Goal: Check status: Check status

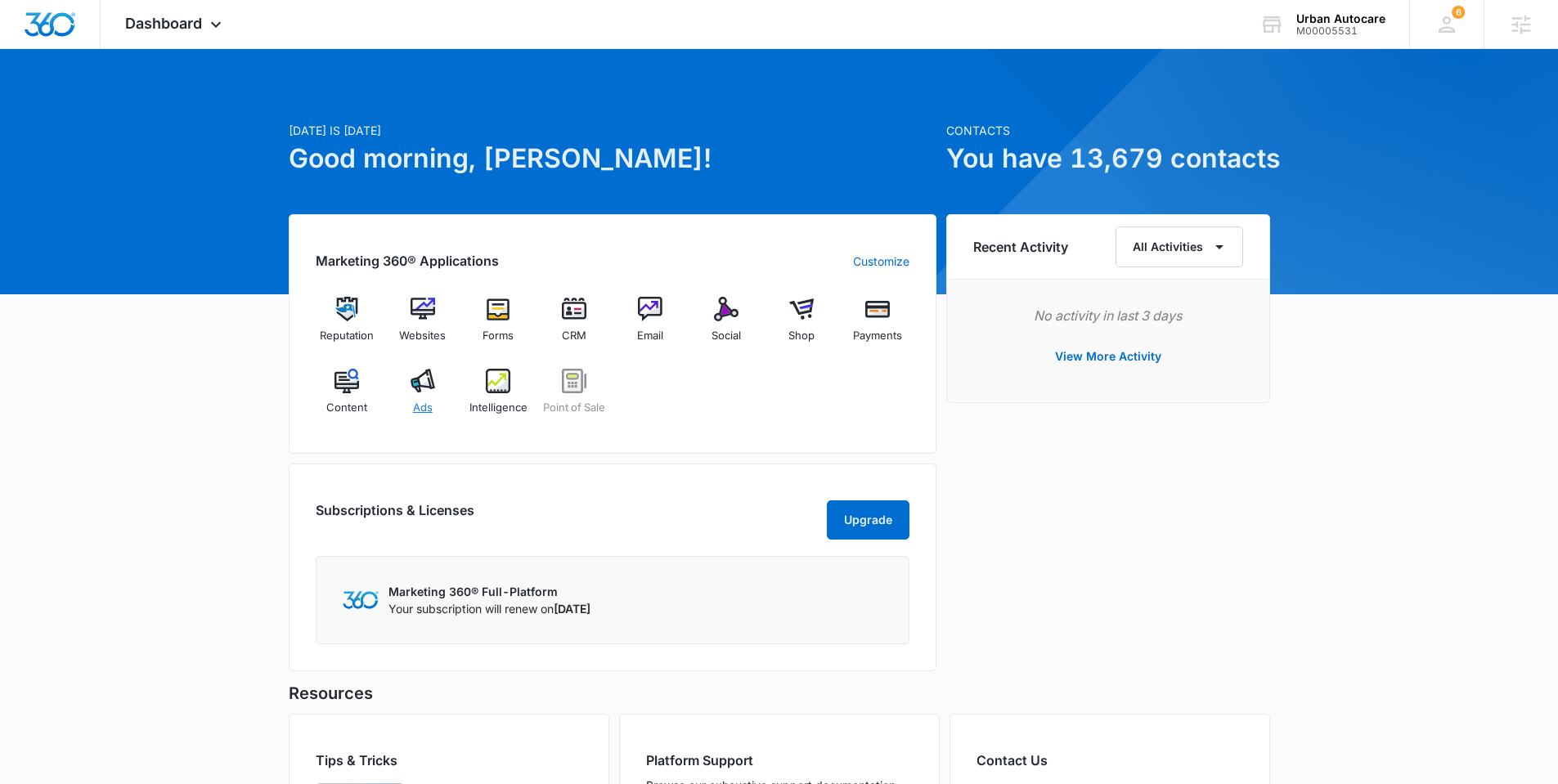
click at [436, 405] on div "Ads" at bounding box center [422, 397] width 63 height 59
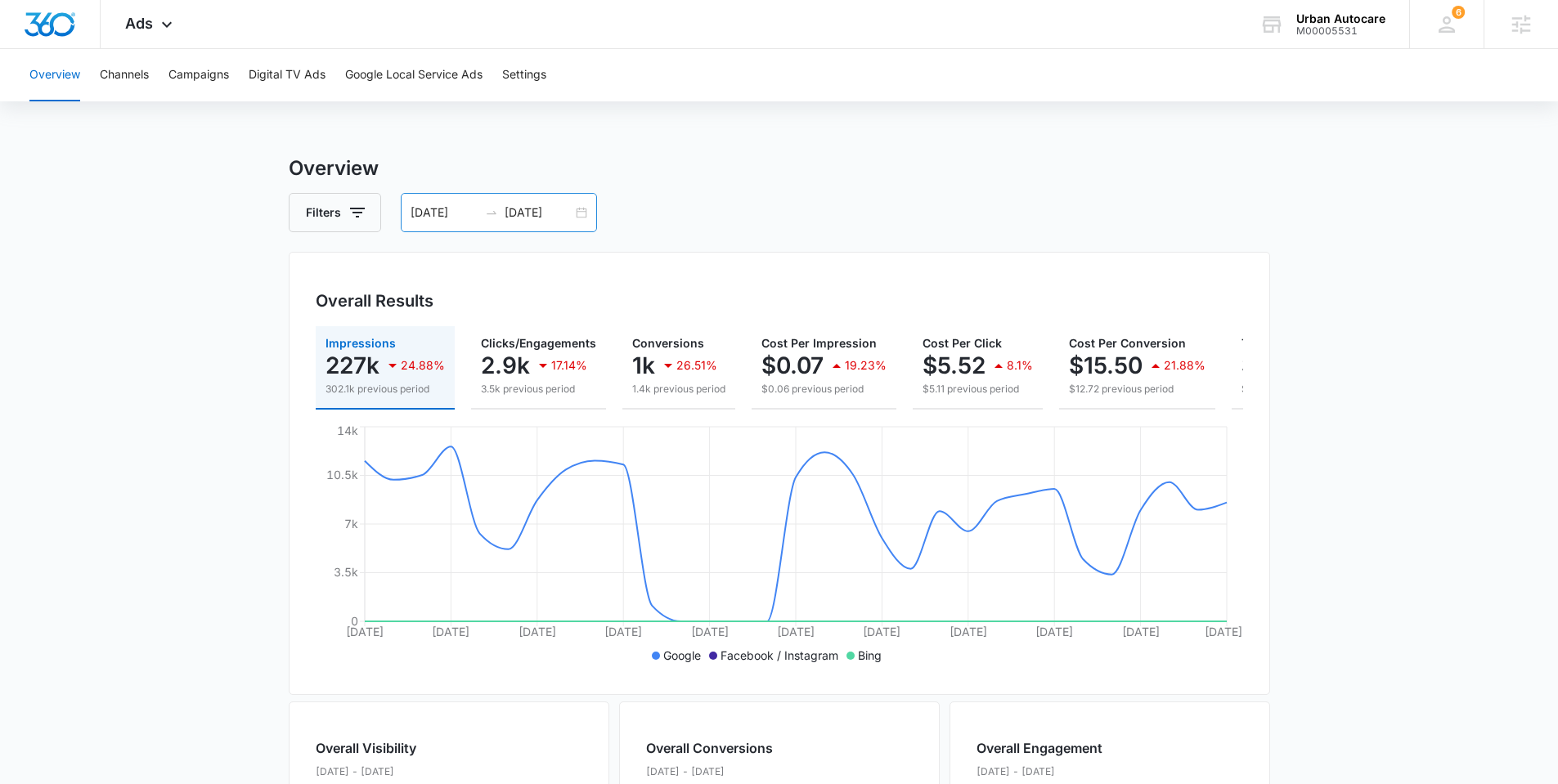
click at [576, 210] on div "[DATE] [DATE]" at bounding box center [498, 212] width 196 height 39
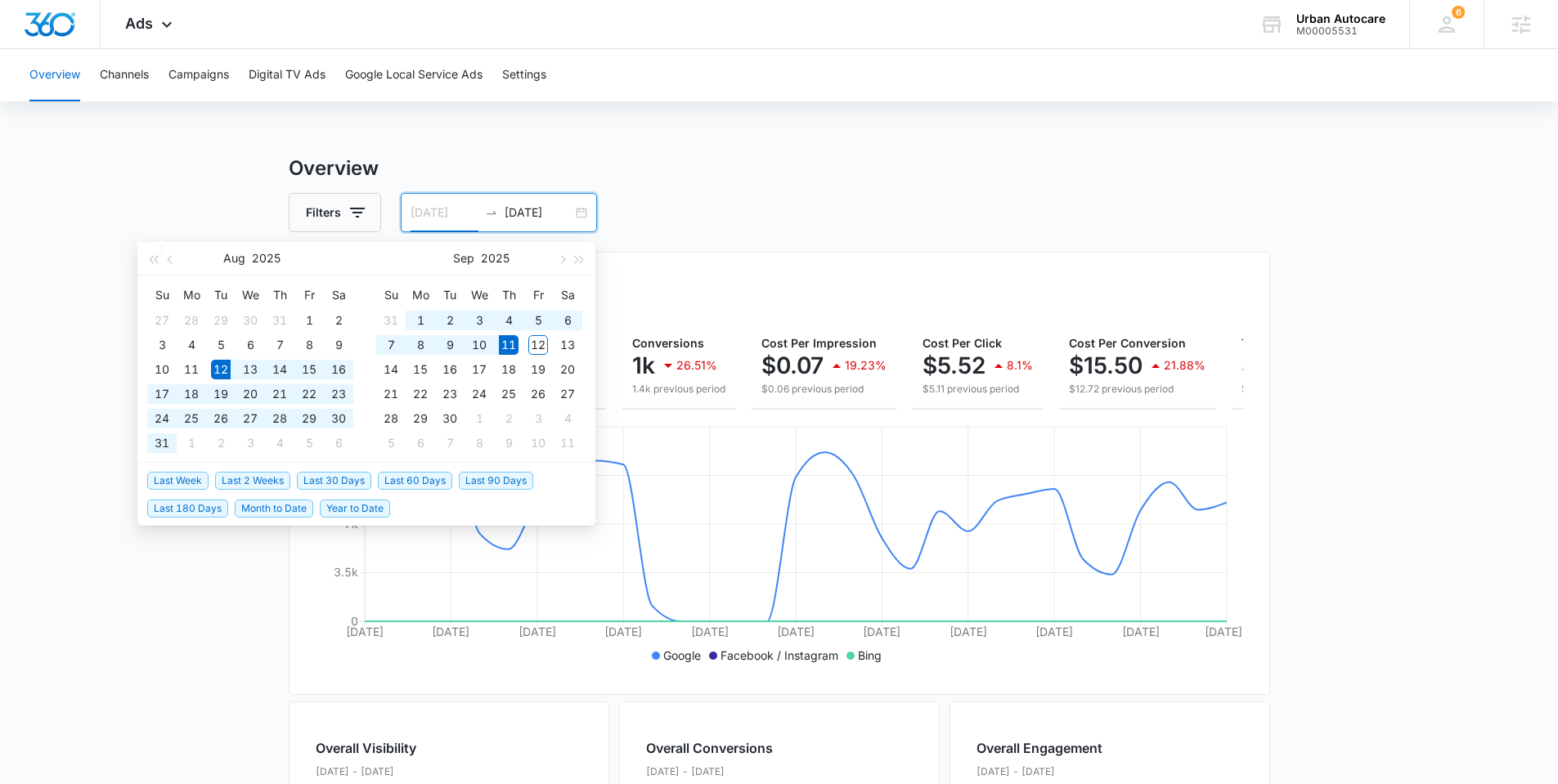
type input "[DATE]"
click at [213, 567] on main "Overview Filters [DATE] [DATE] Overall Results Impressions 227k 24.88% 302.1k p…" at bounding box center [779, 740] width 1558 height 1174
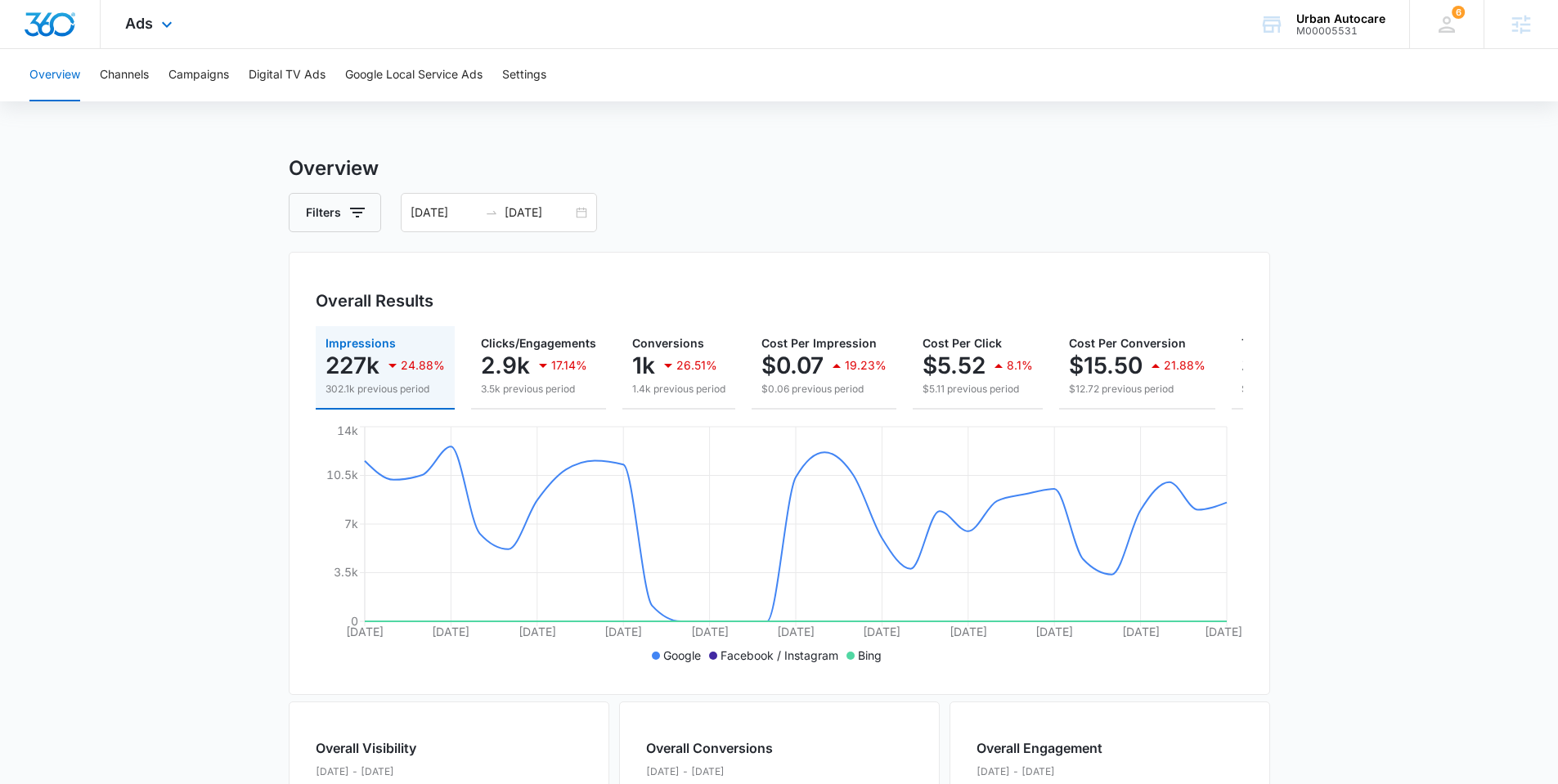
click at [71, 28] on img "Dashboard" at bounding box center [49, 24] width 52 height 24
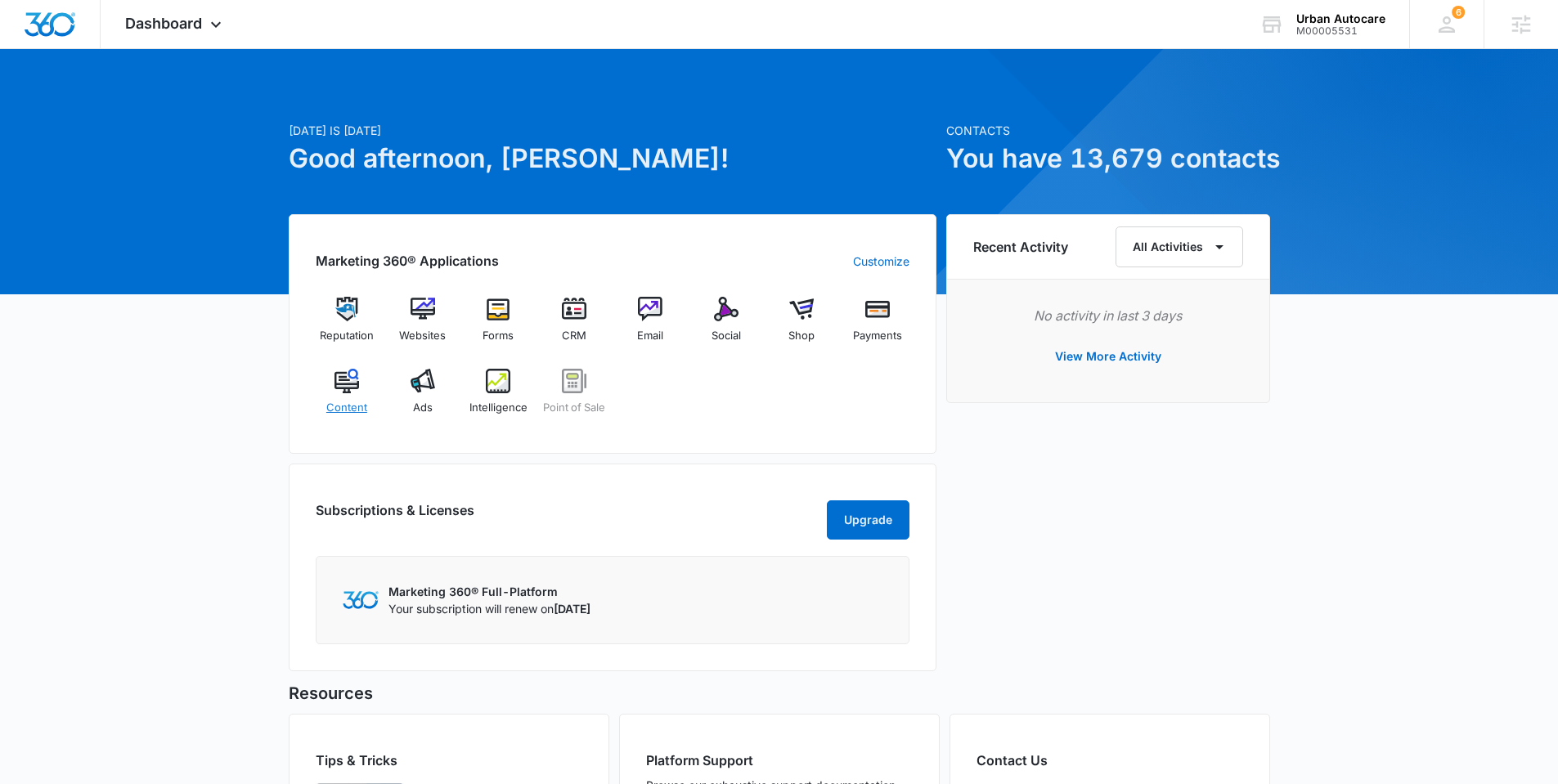
click at [342, 379] on img at bounding box center [346, 380] width 24 height 24
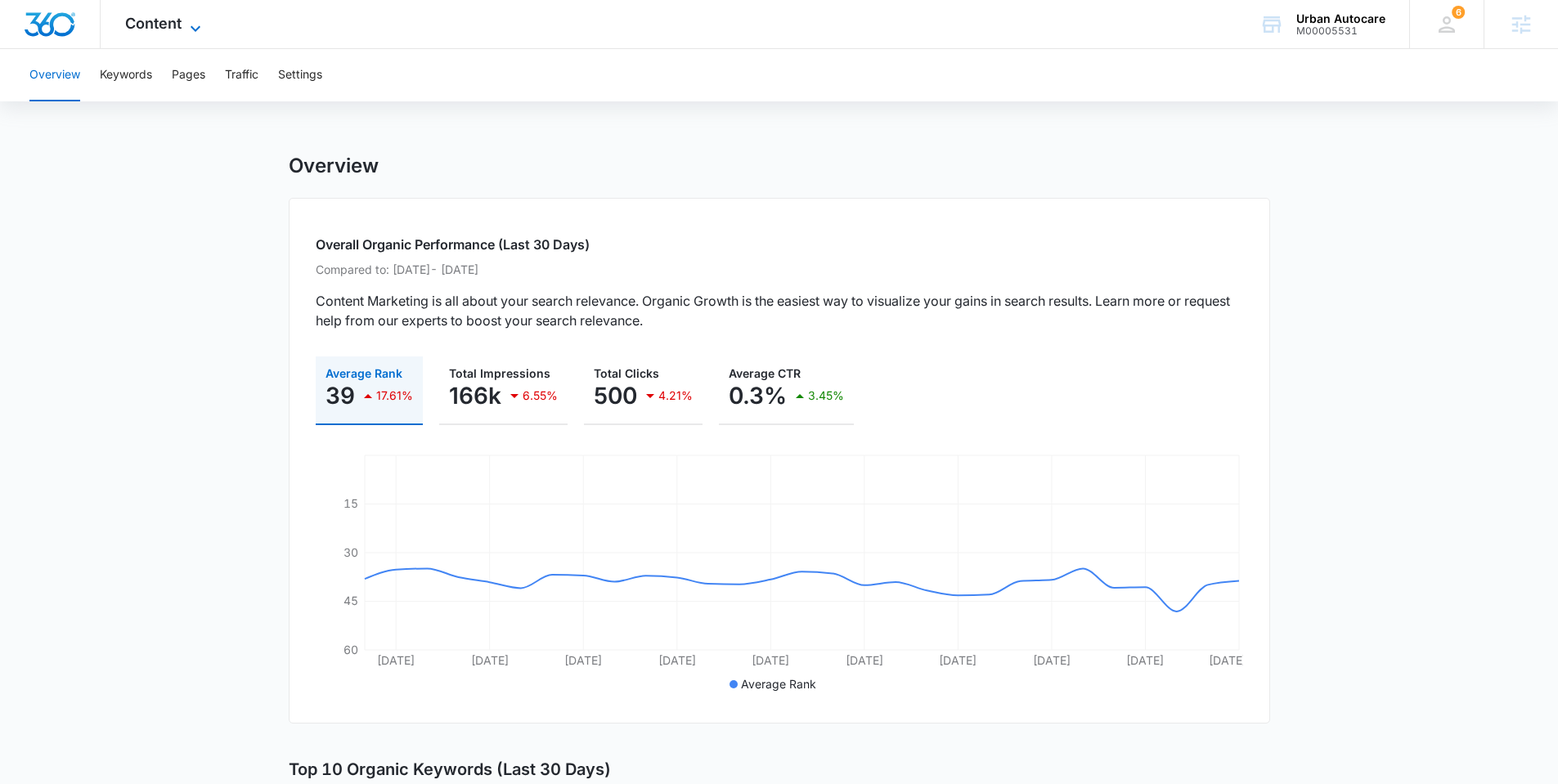
click at [159, 25] on span "Content" at bounding box center [153, 23] width 56 height 17
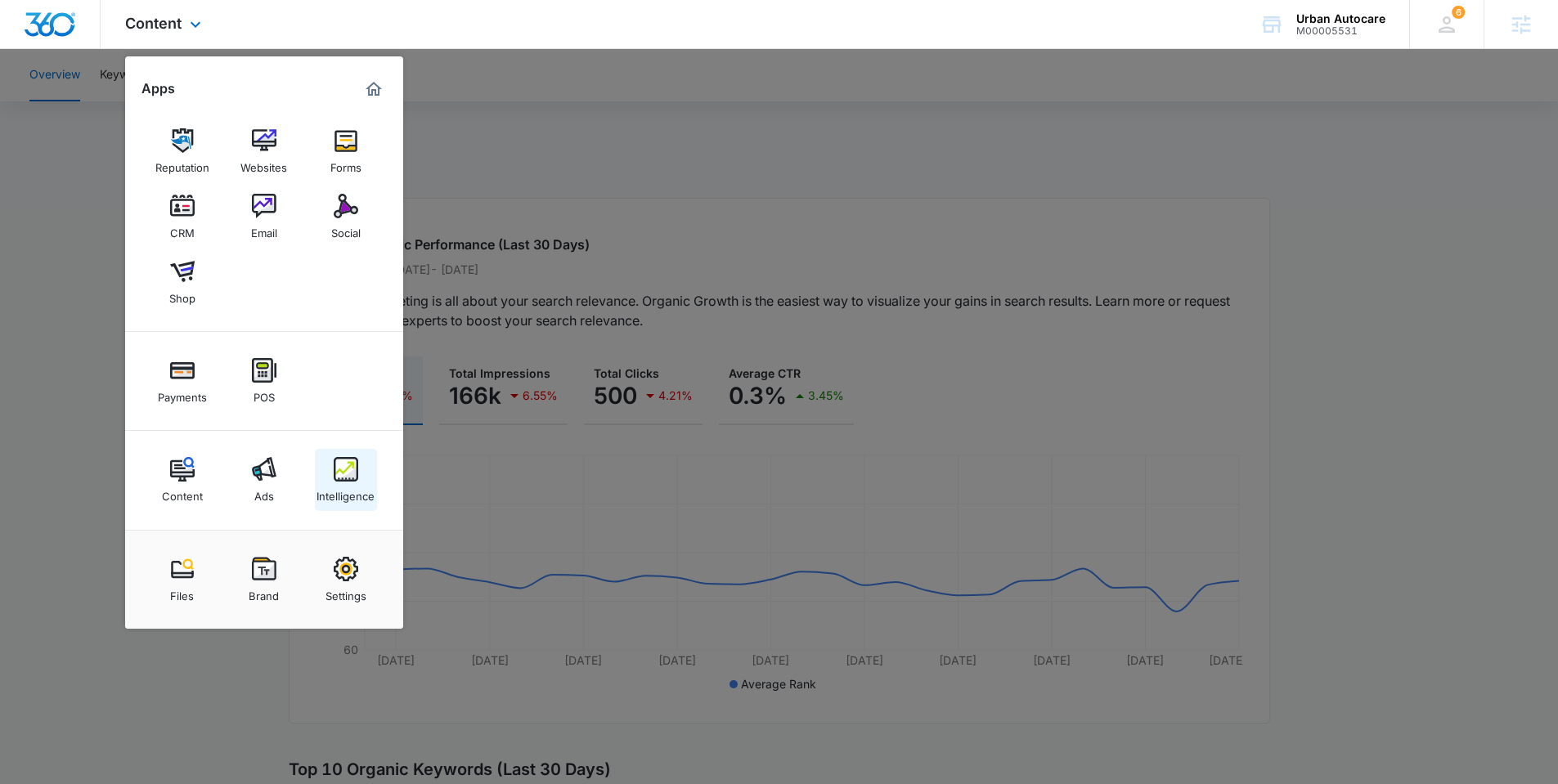
click at [357, 499] on div "Intelligence" at bounding box center [345, 492] width 58 height 21
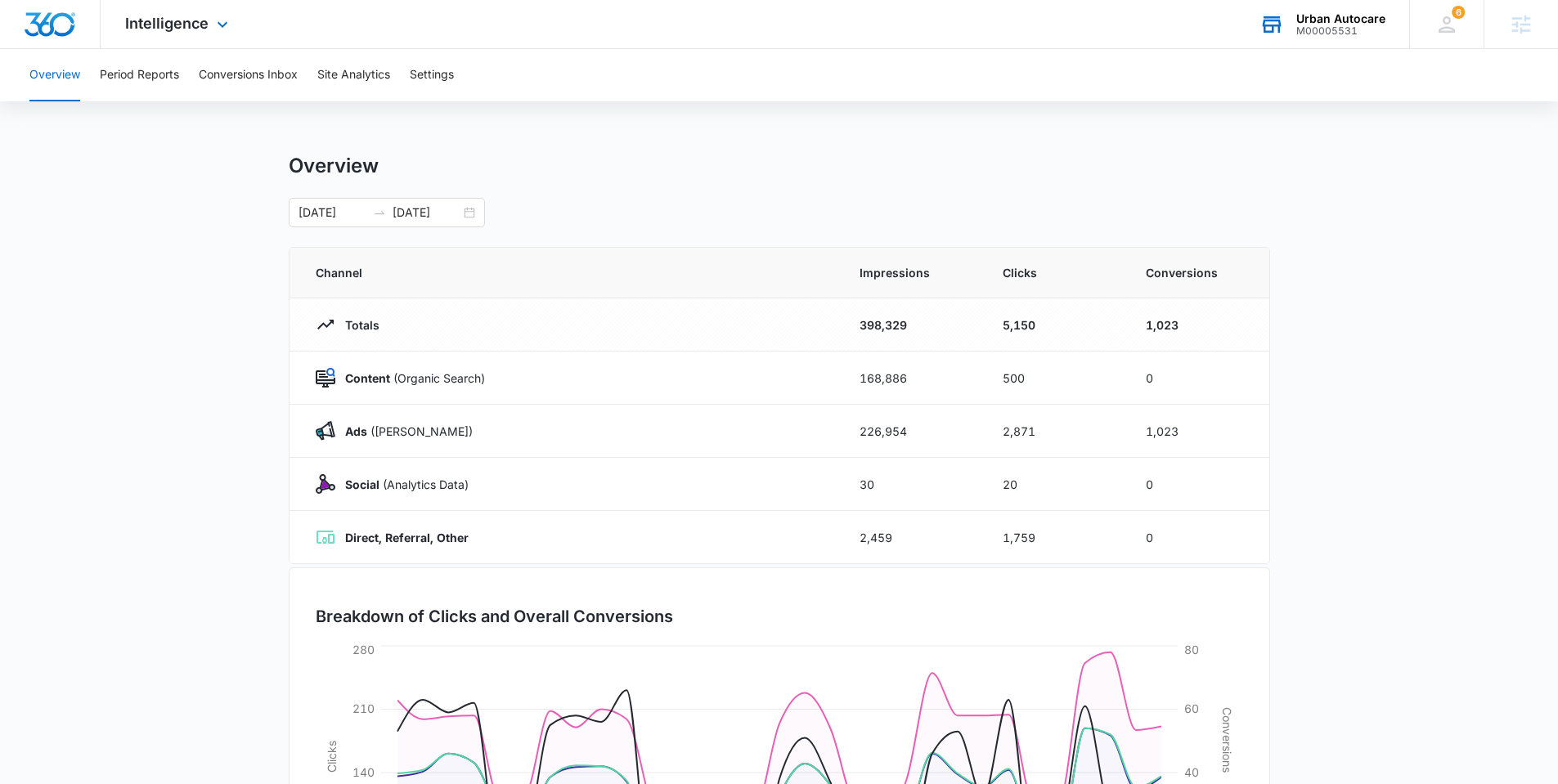
click at [1343, 23] on div "Urban Autocare" at bounding box center [1341, 18] width 89 height 13
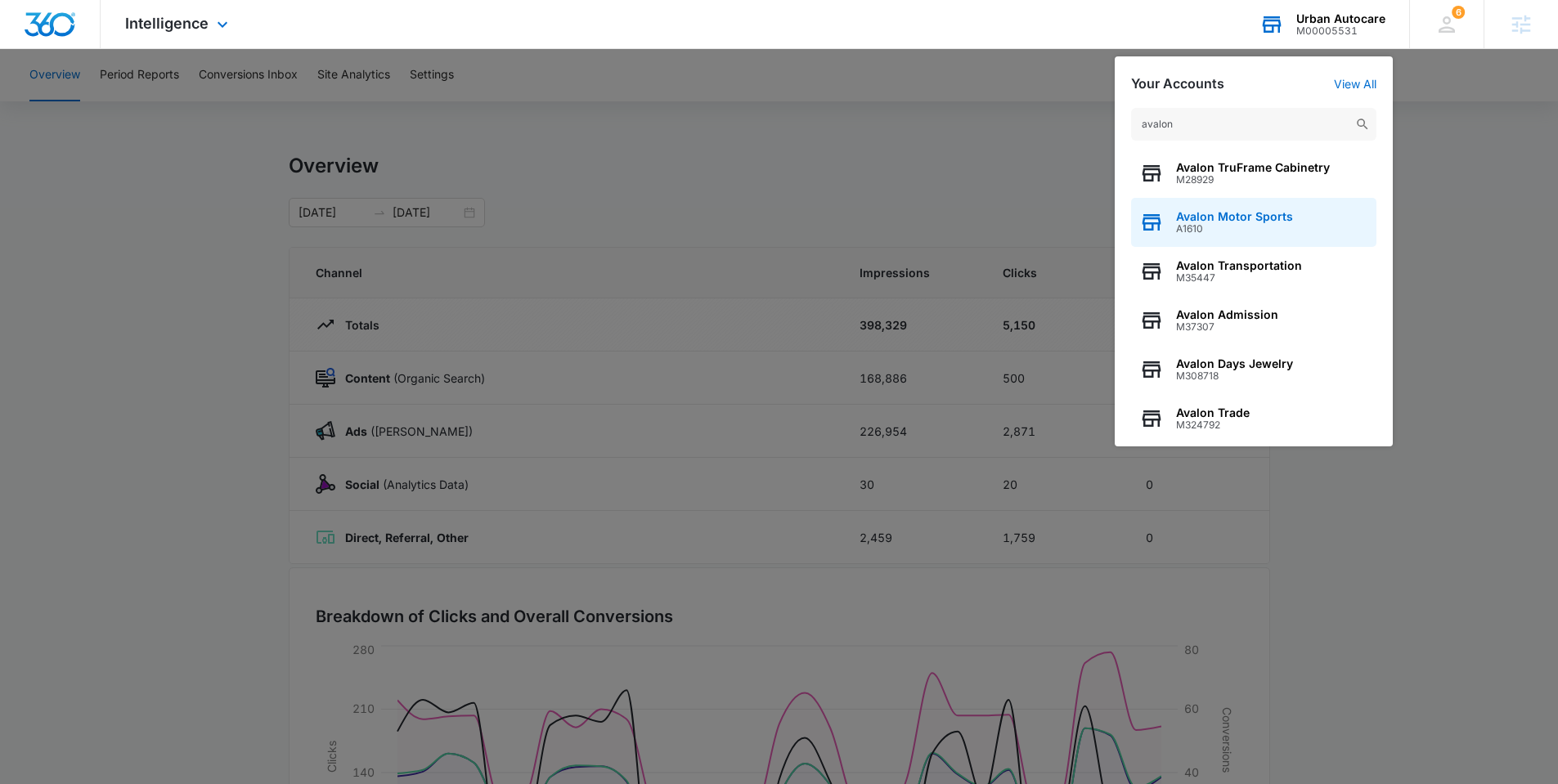
type input "avalon"
click at [1186, 223] on span "A1610" at bounding box center [1234, 229] width 117 height 12
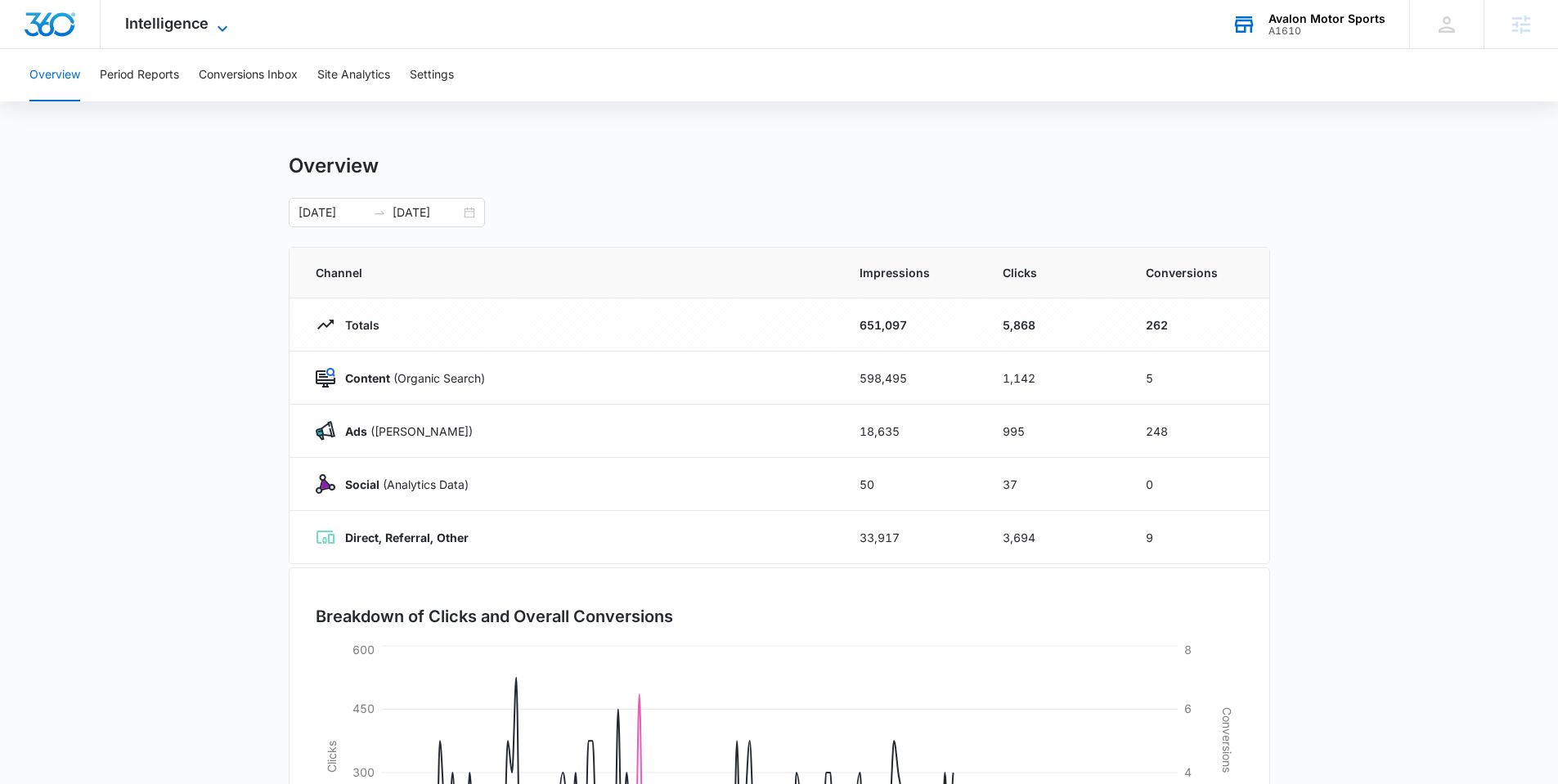
click at [196, 28] on span "Intelligence" at bounding box center [167, 23] width 83 height 17
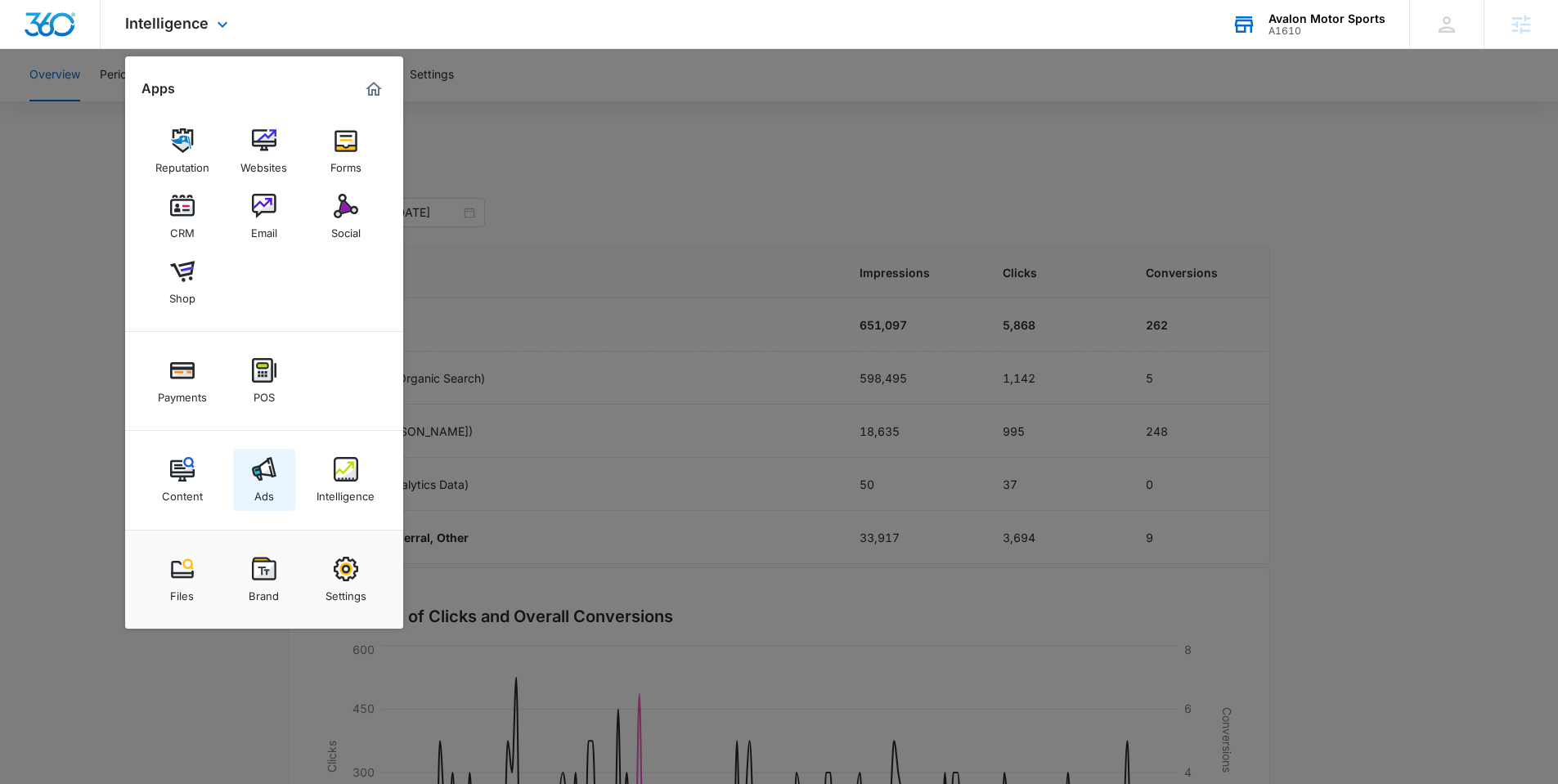
click at [253, 483] on link "Ads" at bounding box center [264, 480] width 62 height 62
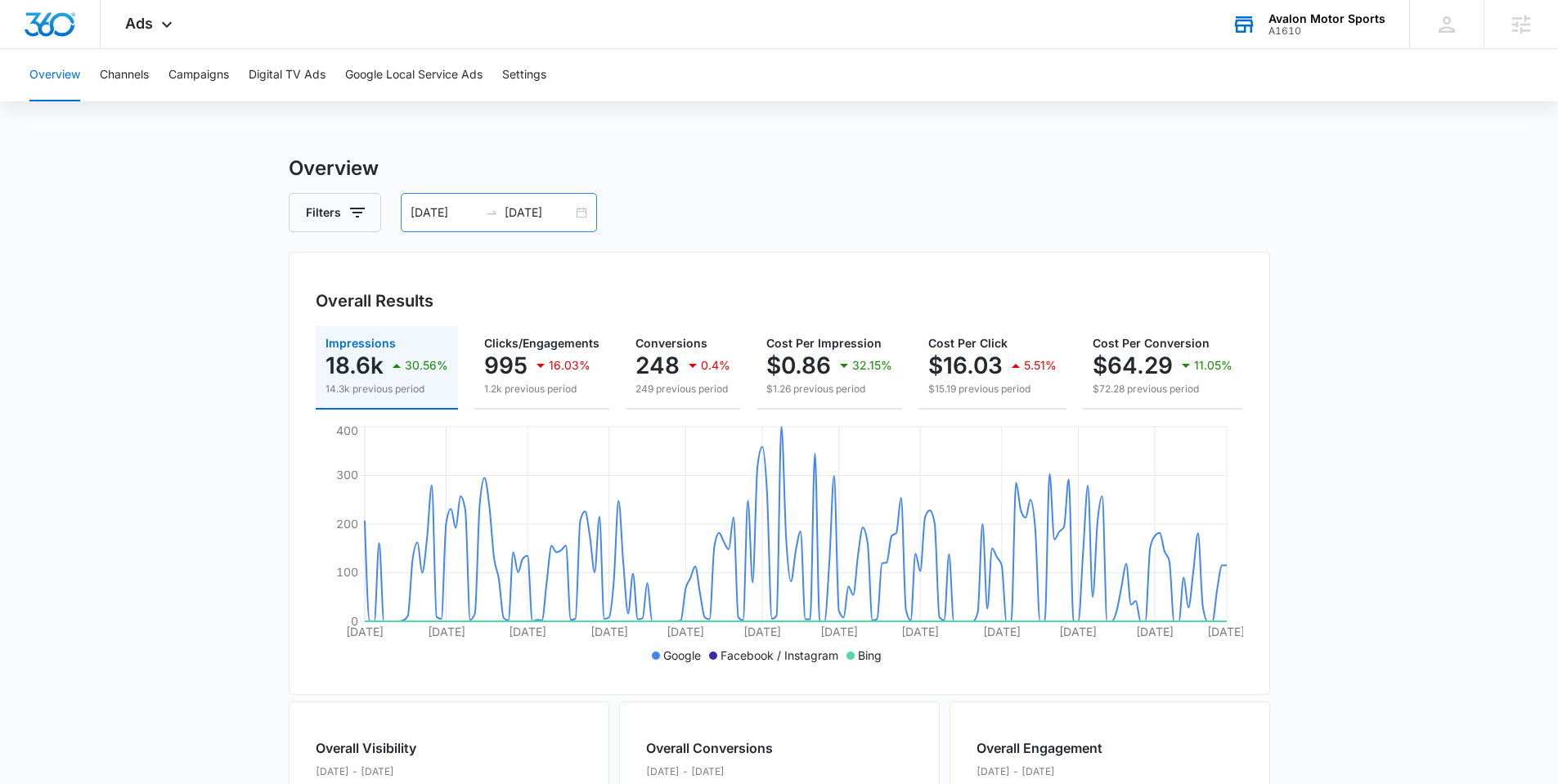
click at [585, 216] on div "[DATE] [DATE]" at bounding box center [498, 212] width 196 height 39
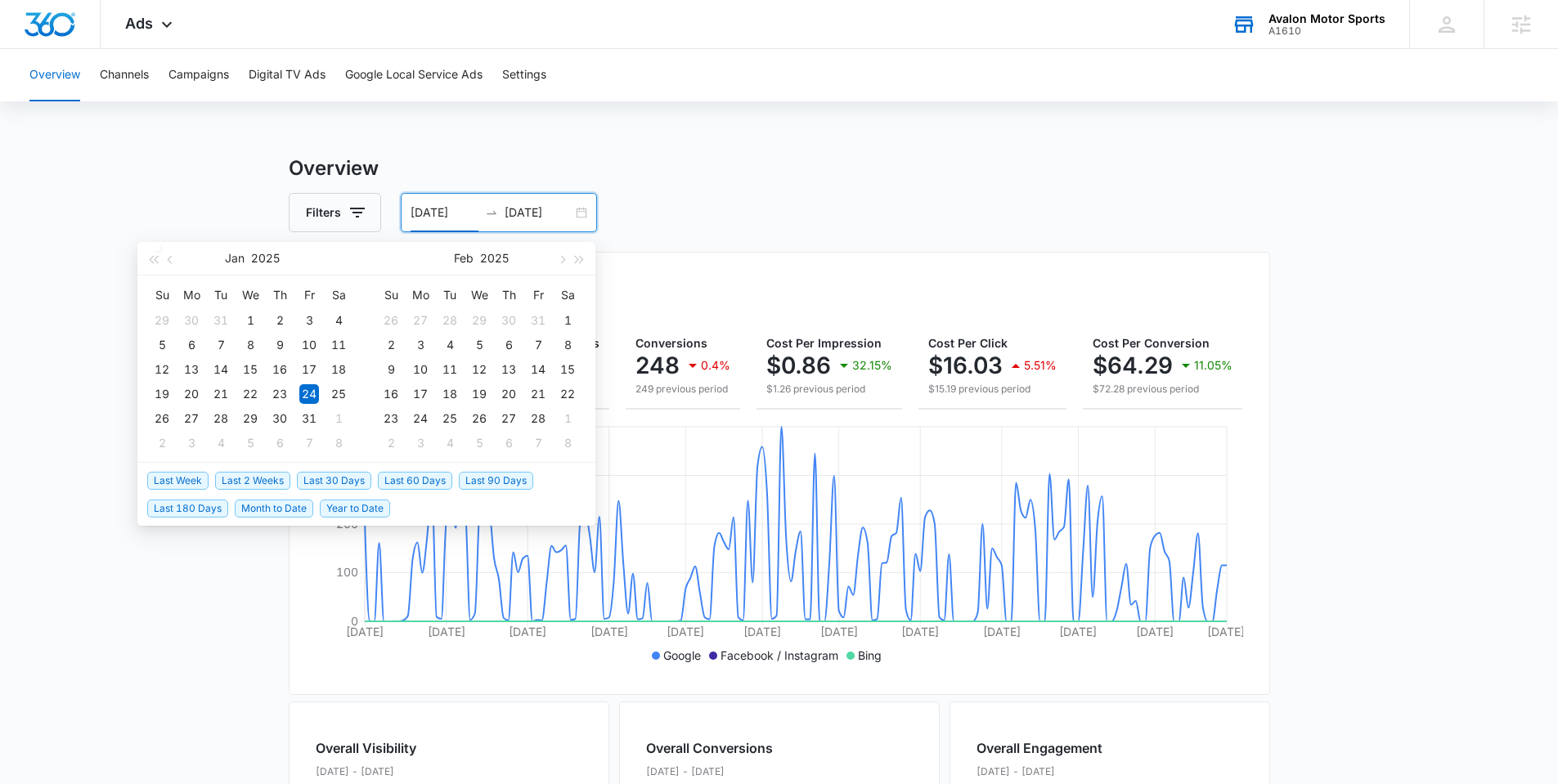
click at [321, 476] on span "Last 30 Days" at bounding box center [334, 481] width 75 height 18
type input "[DATE]"
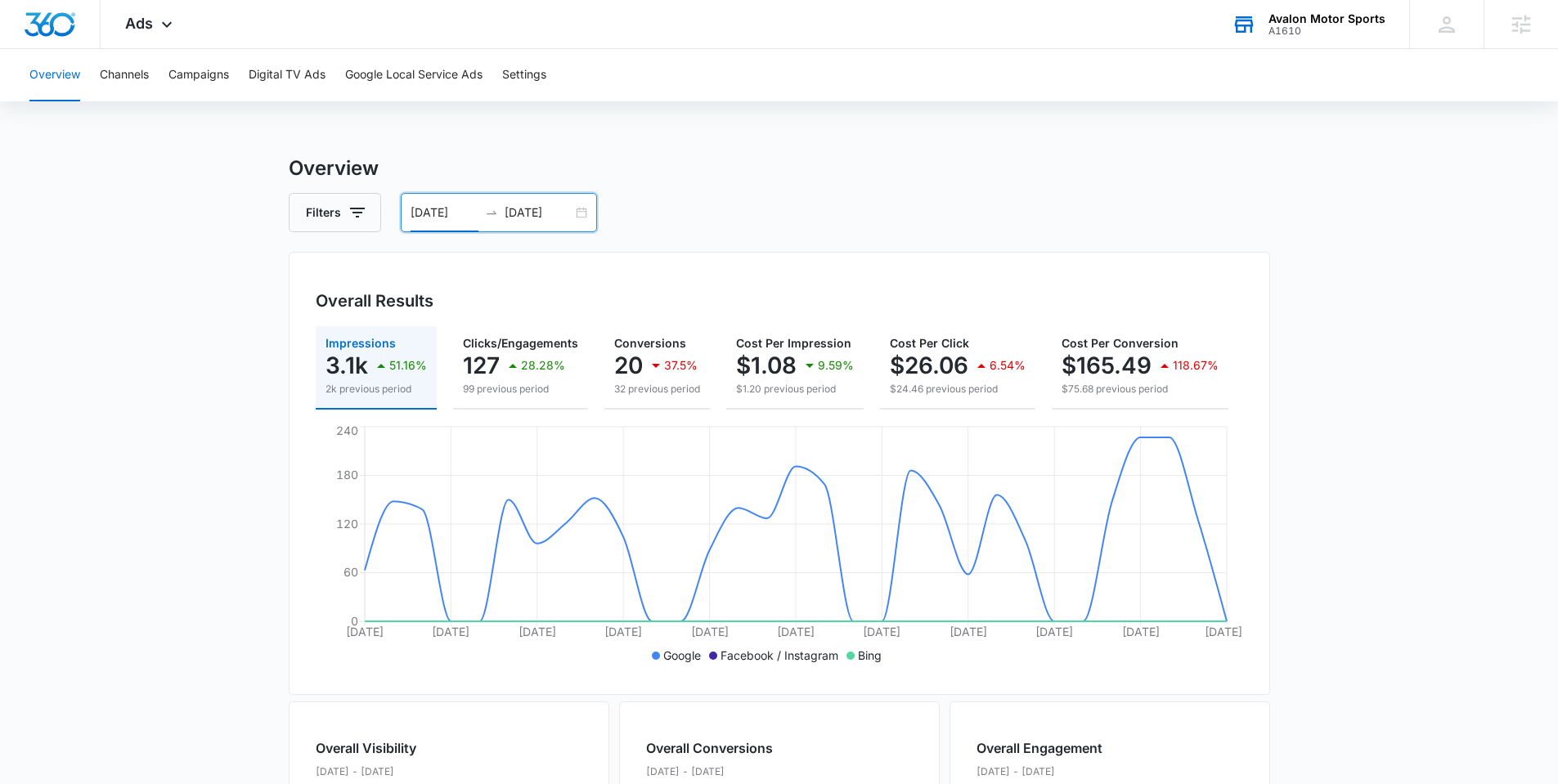
click at [571, 211] on div "[DATE] [DATE]" at bounding box center [498, 212] width 196 height 39
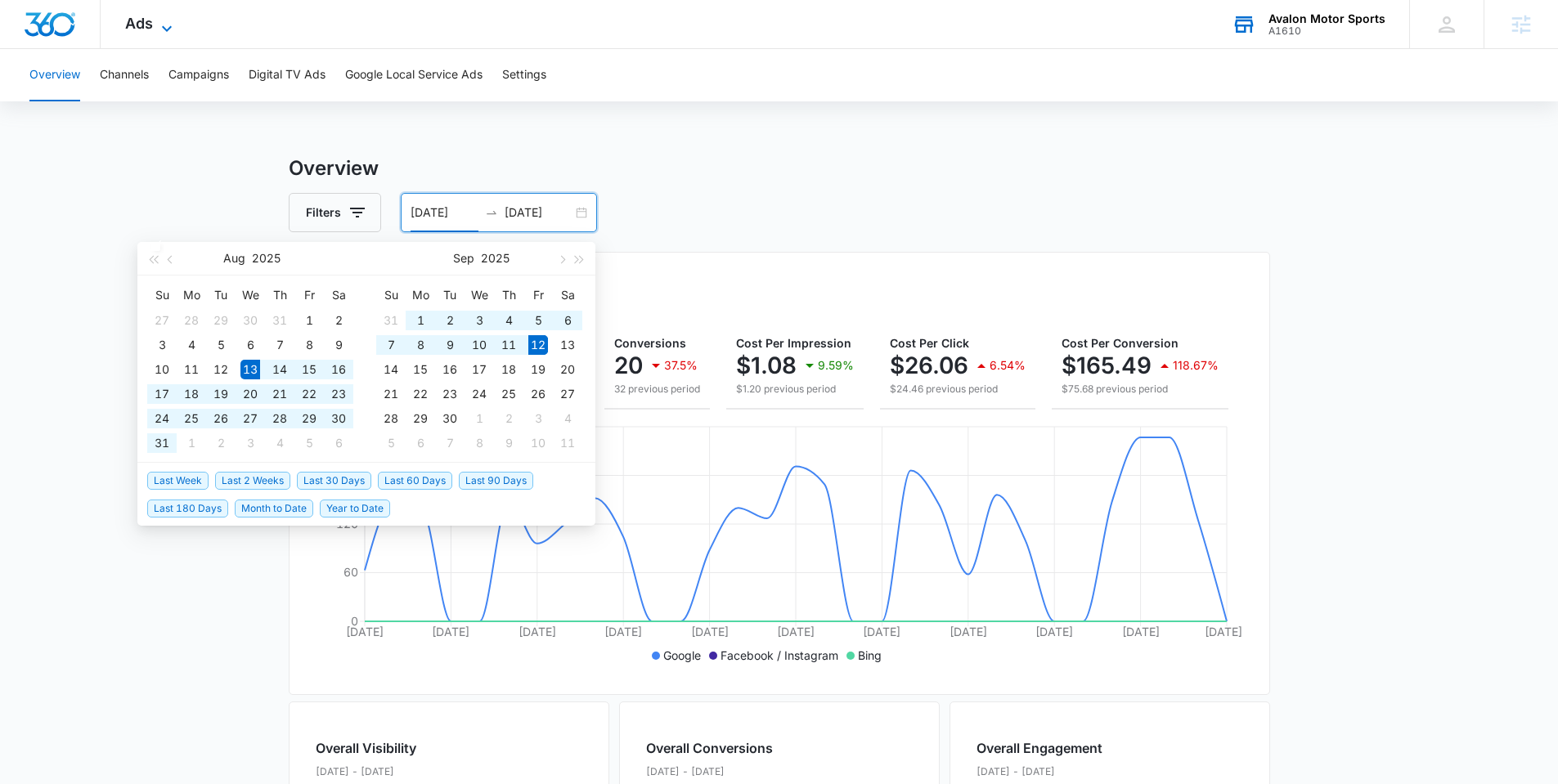
click at [160, 18] on icon at bounding box center [167, 28] width 19 height 19
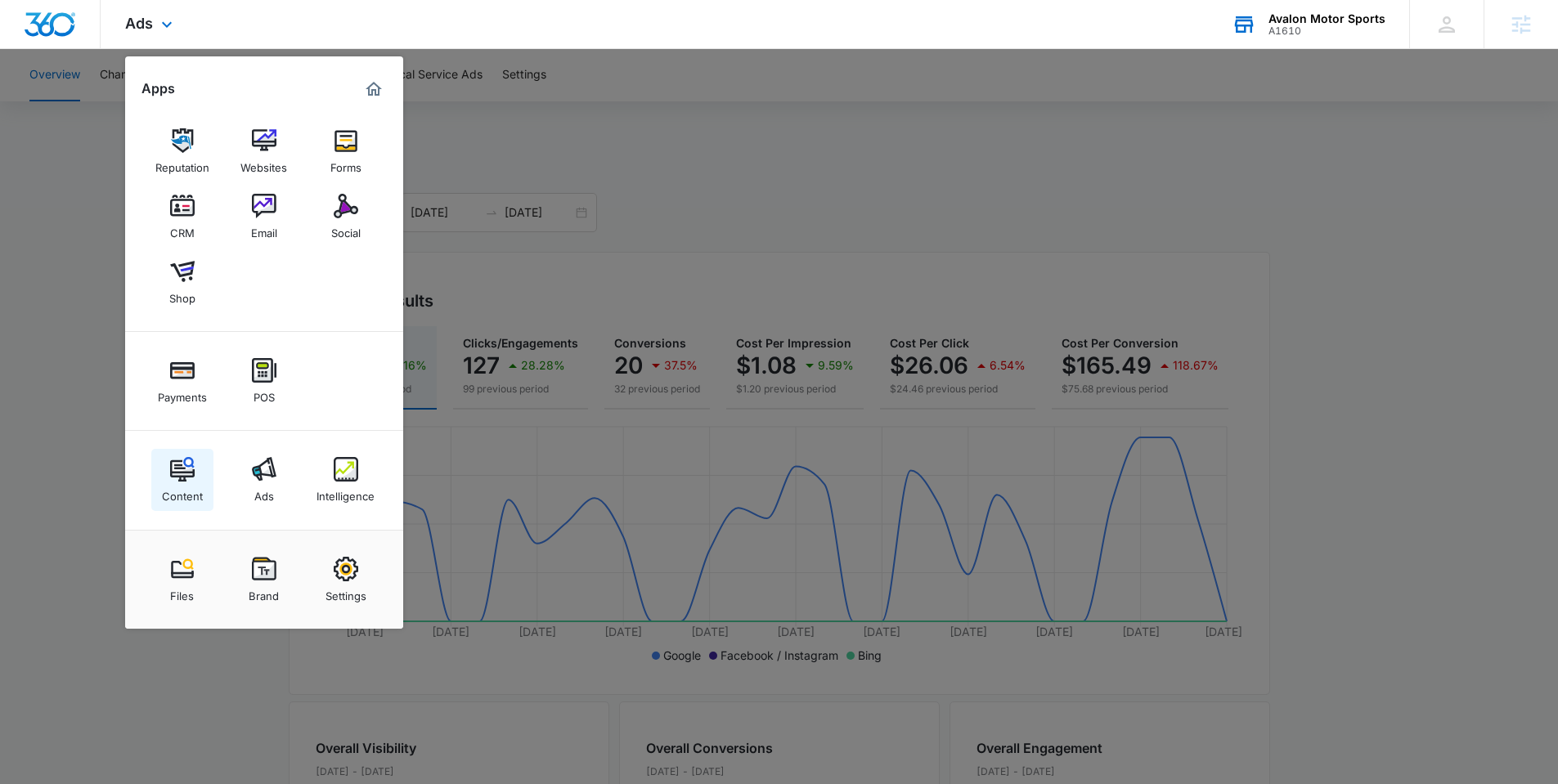
click at [195, 489] on div "Content" at bounding box center [182, 492] width 41 height 21
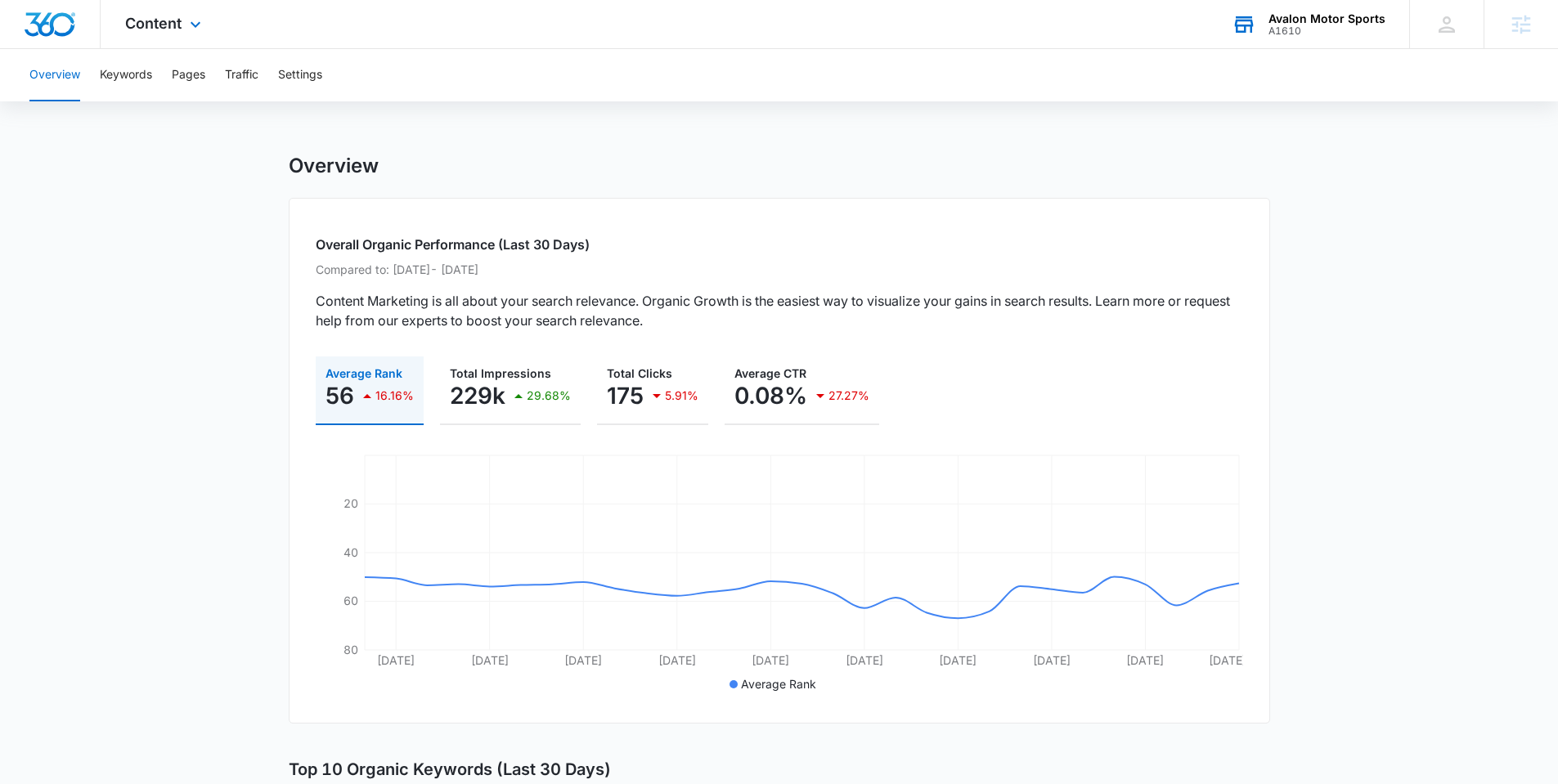
click at [159, 39] on div "Content Apps Reputation Websites Forms CRM Email Social Shop Payments POS Conte…" at bounding box center [165, 24] width 129 height 48
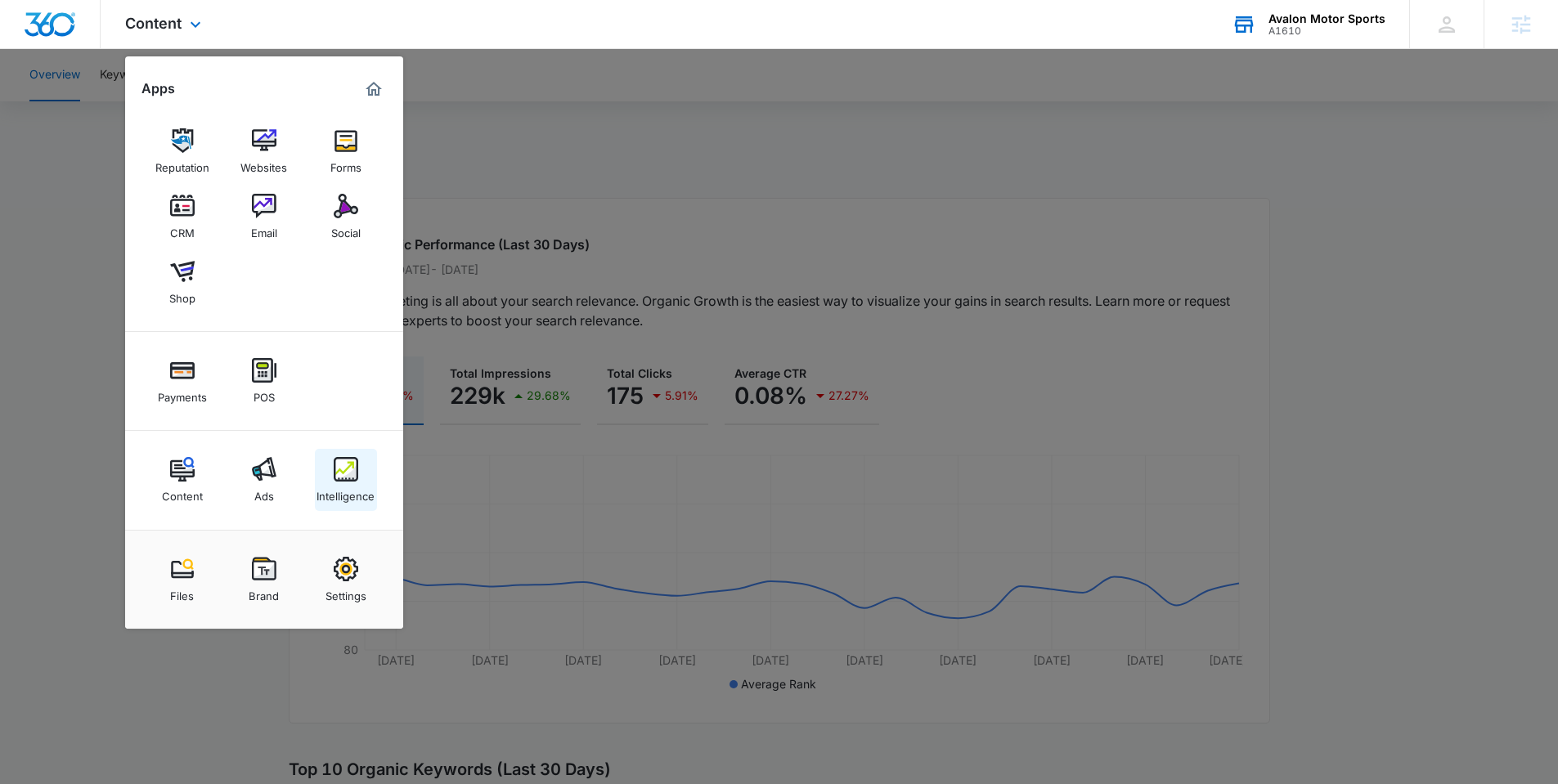
click at [335, 508] on link "Intelligence" at bounding box center [346, 480] width 62 height 62
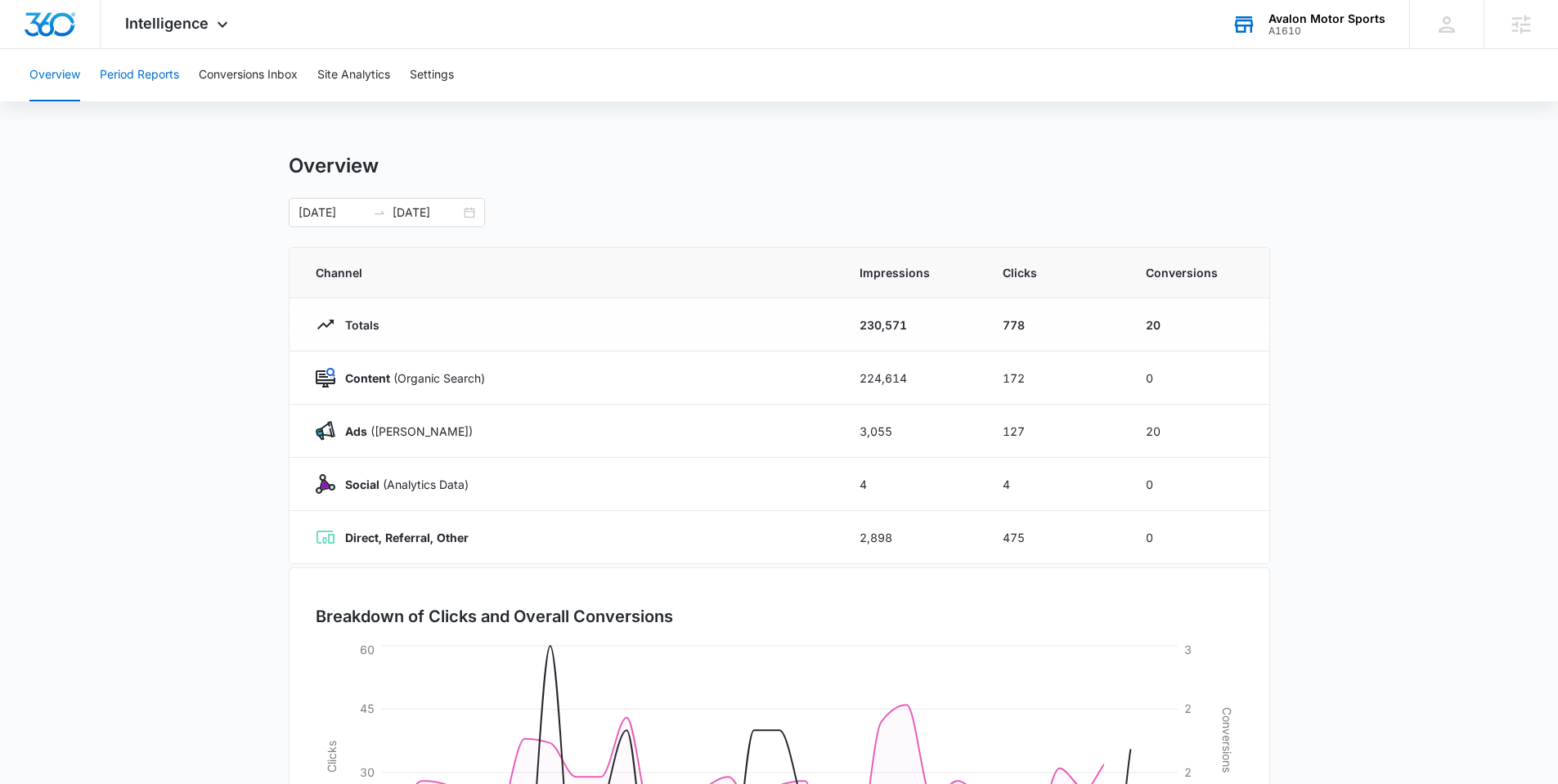
click at [140, 86] on button "Period Reports" at bounding box center [140, 76] width 79 height 52
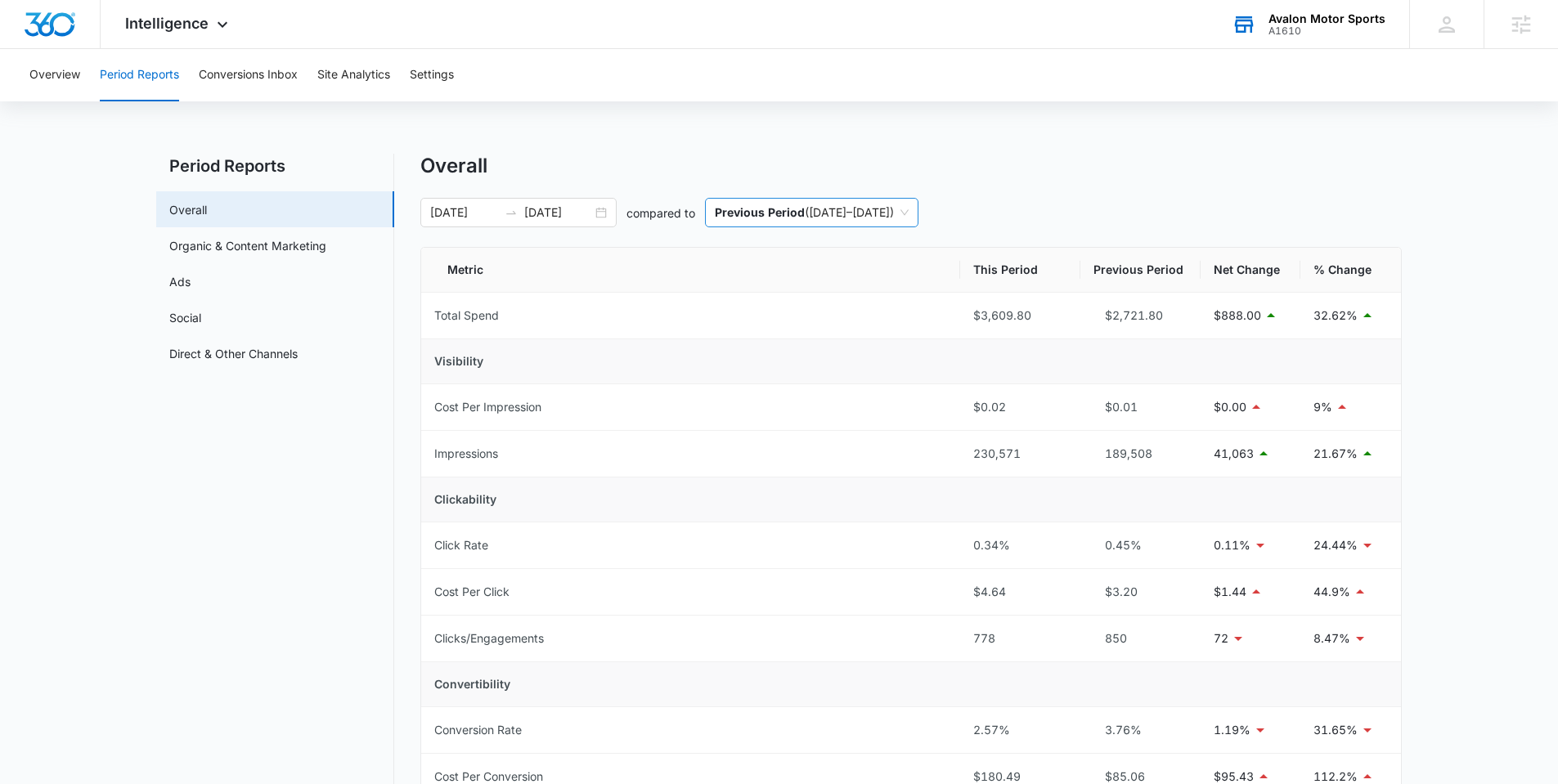
click at [828, 217] on span "Previous Period ( [DATE] – [DATE] )" at bounding box center [811, 212] width 194 height 28
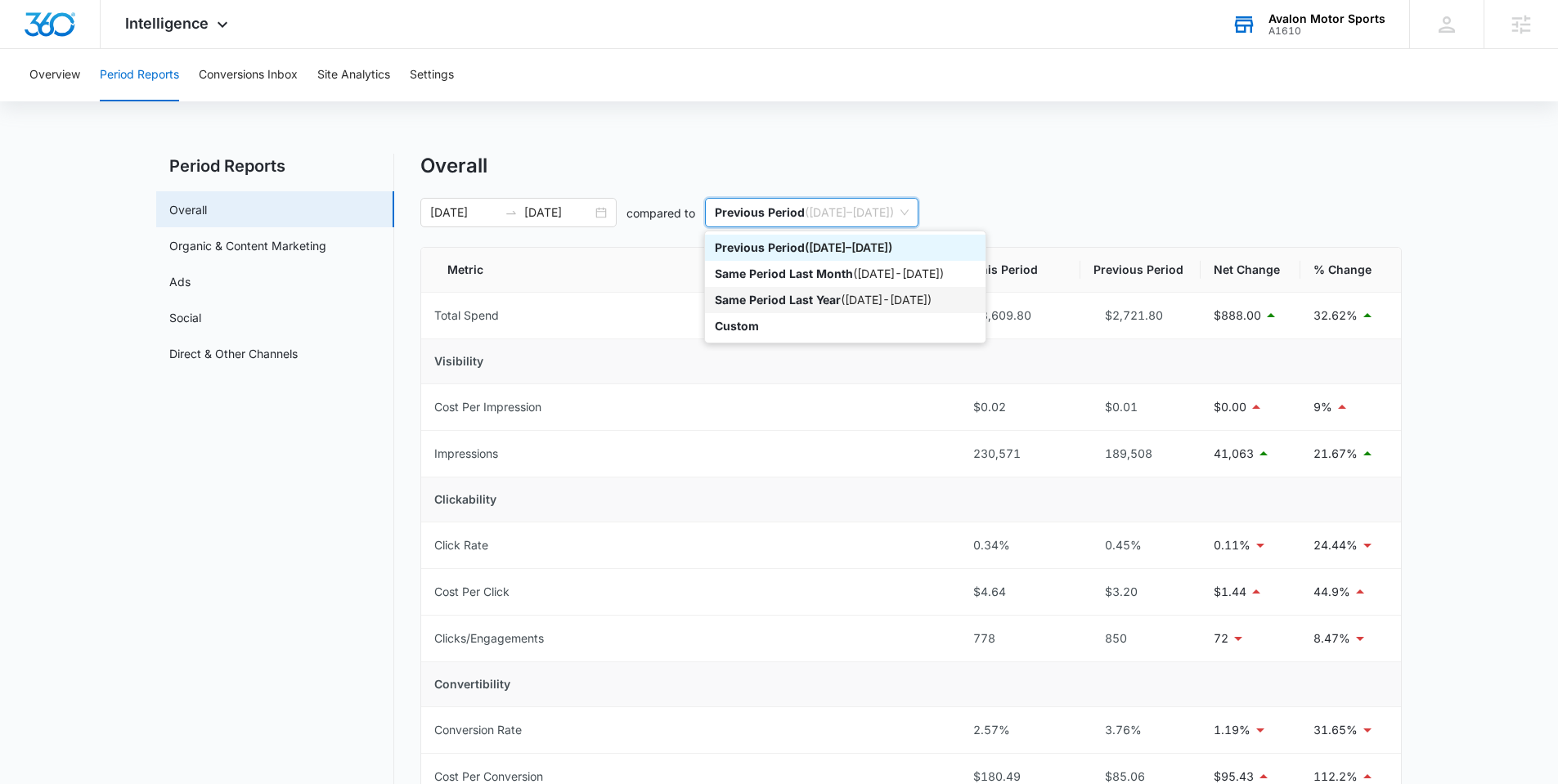
click at [823, 309] on div "Same Period Last Year ( [DATE] - [DATE] )" at bounding box center [844, 299] width 280 height 26
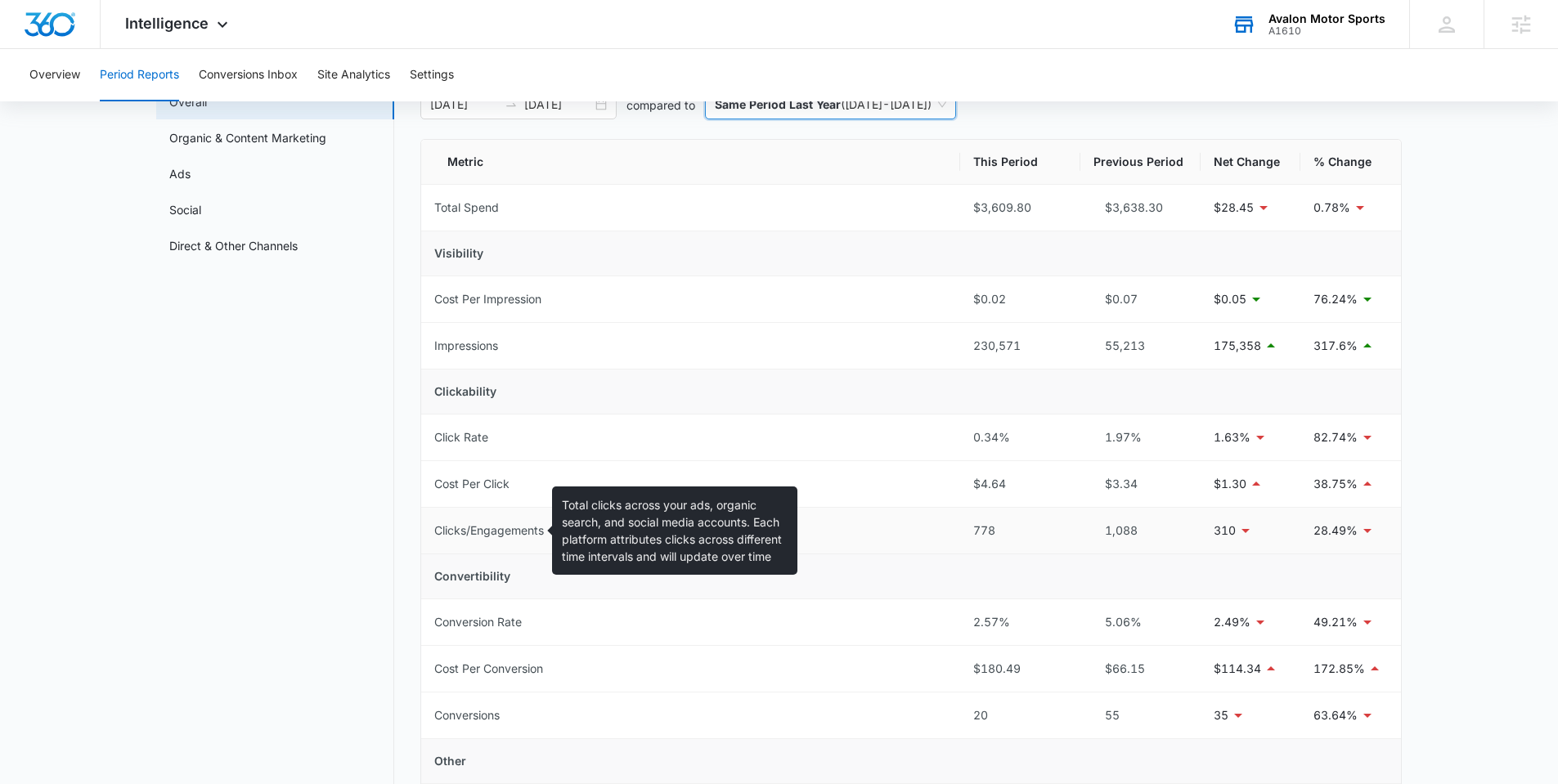
scroll to position [111, 0]
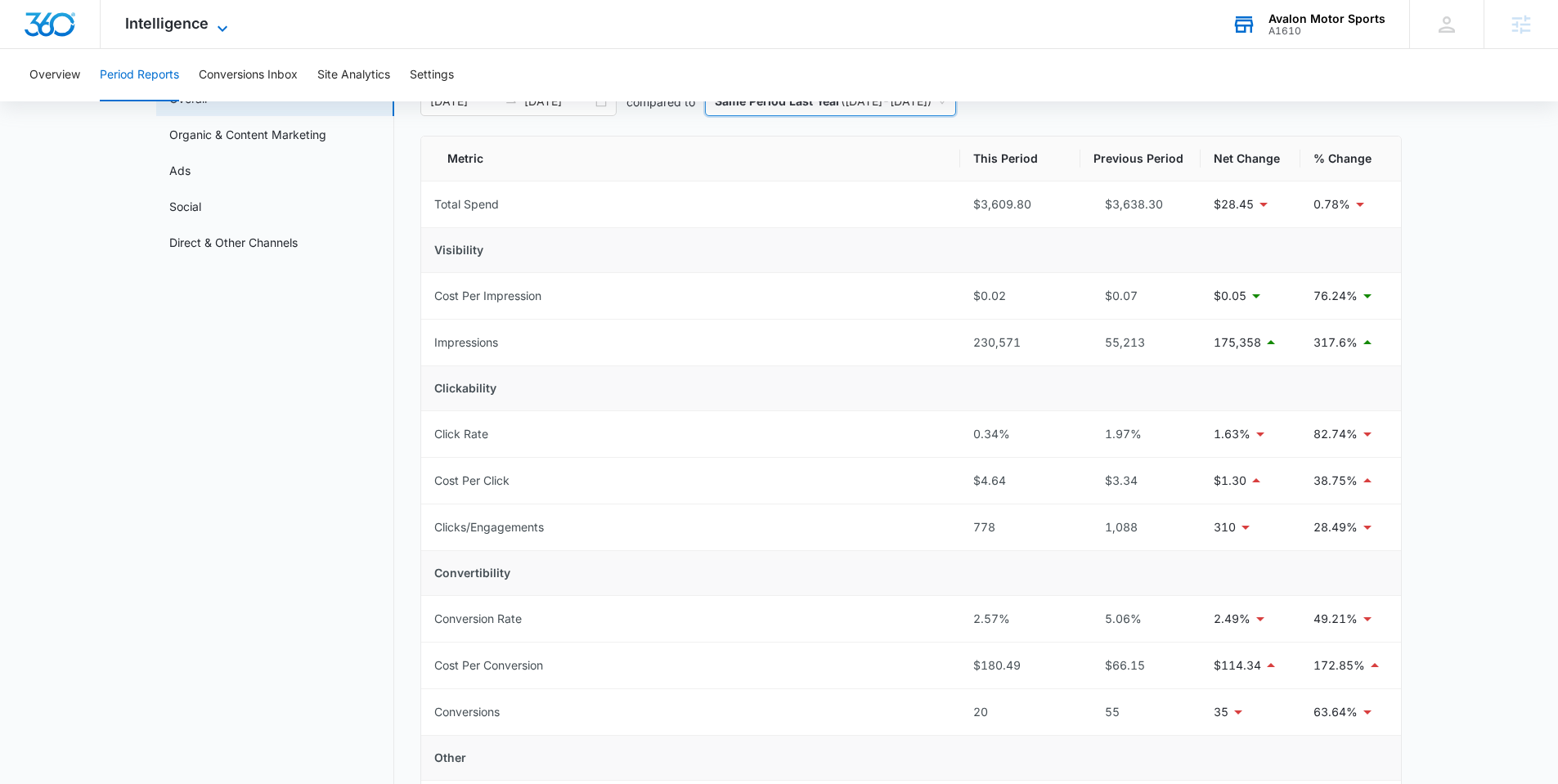
click at [149, 29] on span "Intelligence" at bounding box center [167, 23] width 83 height 17
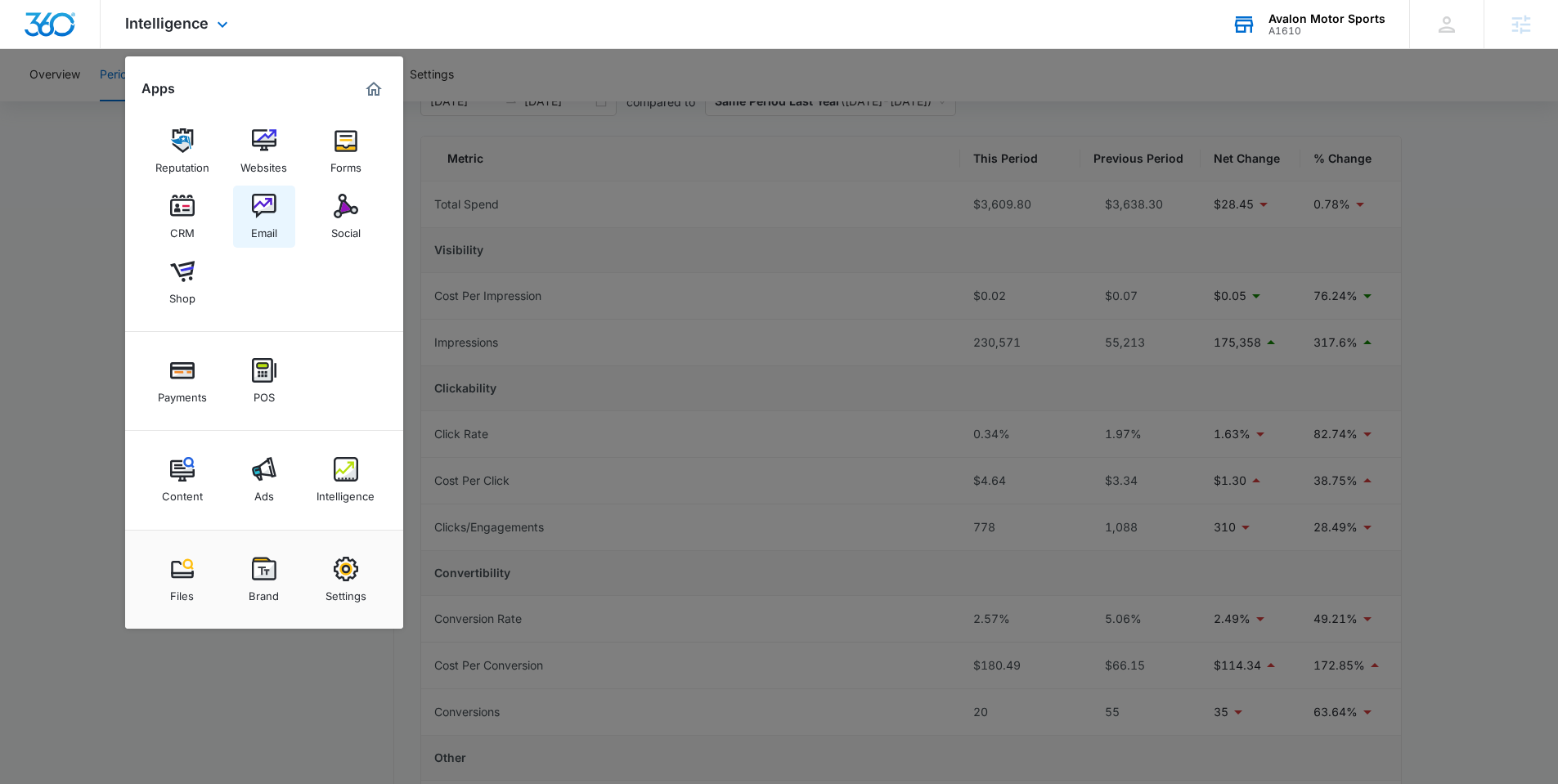
click at [270, 204] on img at bounding box center [264, 205] width 24 height 24
